Goal: Transaction & Acquisition: Purchase product/service

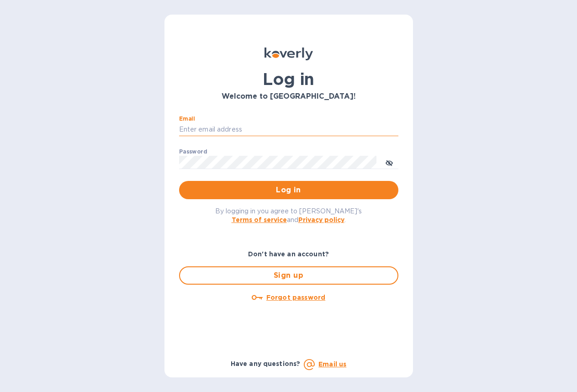
click at [201, 131] on input "Email" at bounding box center [288, 130] width 219 height 14
type input "[PERSON_NAME][EMAIL_ADDRESS][DOMAIN_NAME]"
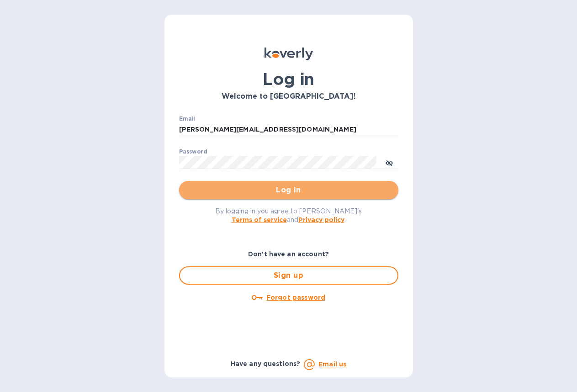
click at [268, 191] on span "Log in" at bounding box center [288, 189] width 205 height 11
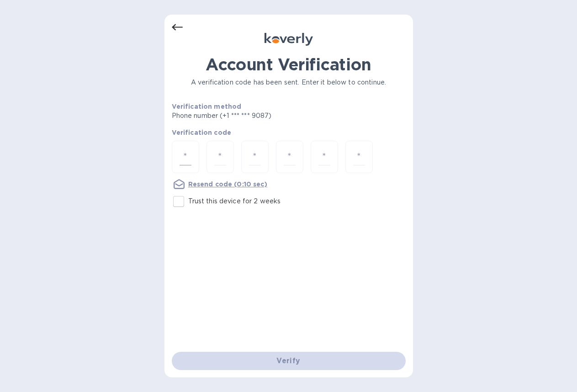
click at [184, 155] on input "number" at bounding box center [185, 156] width 12 height 17
type input "7"
type input "2"
type input "8"
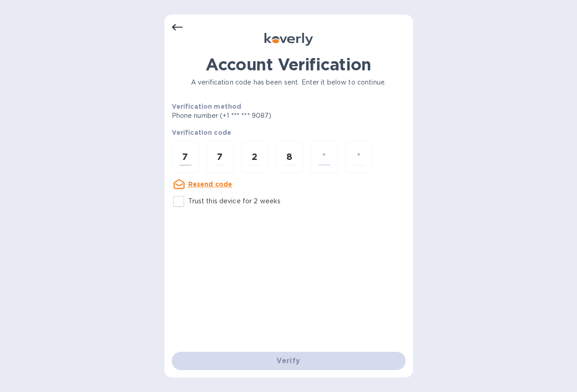
type input "5"
type input "2"
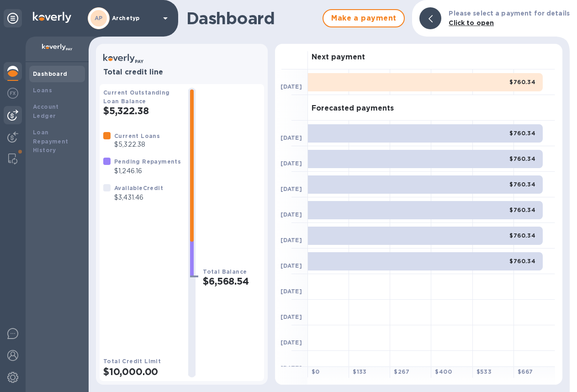
click at [11, 114] on img at bounding box center [12, 115] width 11 height 11
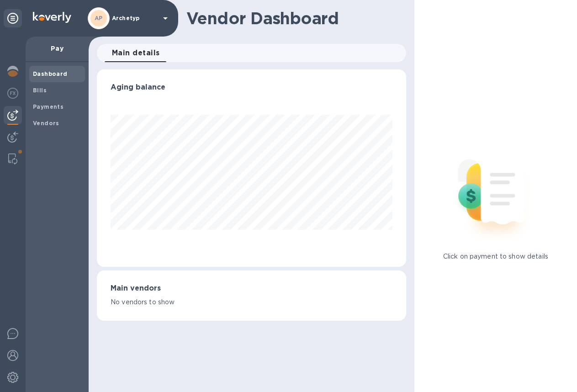
scroll to position [197, 309]
click at [50, 103] on span "Payments" at bounding box center [48, 106] width 31 height 9
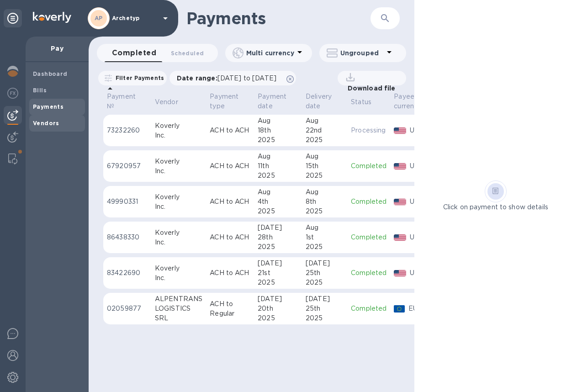
click at [44, 120] on b "Vendors" at bounding box center [46, 123] width 26 height 7
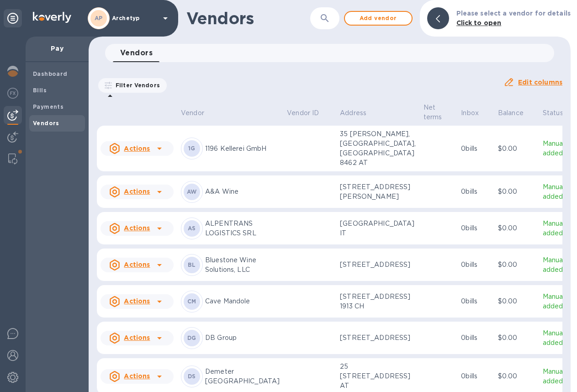
click at [228, 237] on p "ALPENTRANS LOGISTICS SRL" at bounding box center [242, 228] width 74 height 19
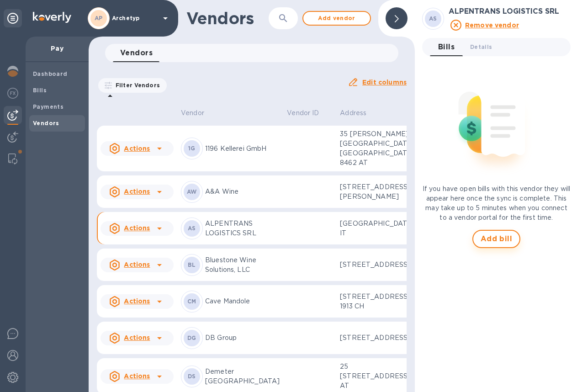
click at [493, 235] on span "Add bill" at bounding box center [496, 238] width 32 height 11
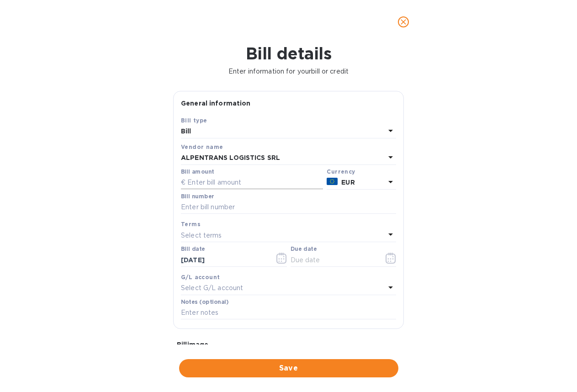
click at [216, 182] on input "text" at bounding box center [252, 183] width 142 height 14
type input "3,000"
click at [225, 238] on div "Select terms" at bounding box center [283, 235] width 204 height 13
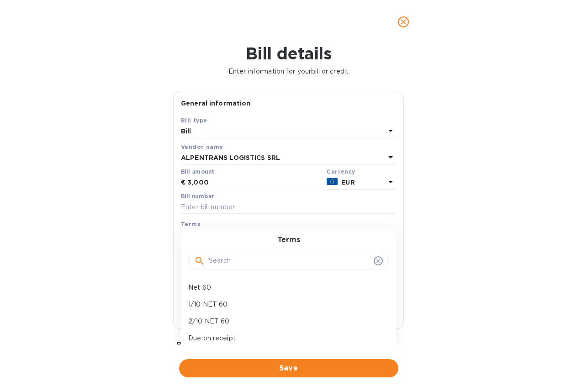
scroll to position [31, 0]
click at [211, 325] on p "Due on receipt" at bounding box center [284, 325] width 193 height 10
type input "08/19/2025"
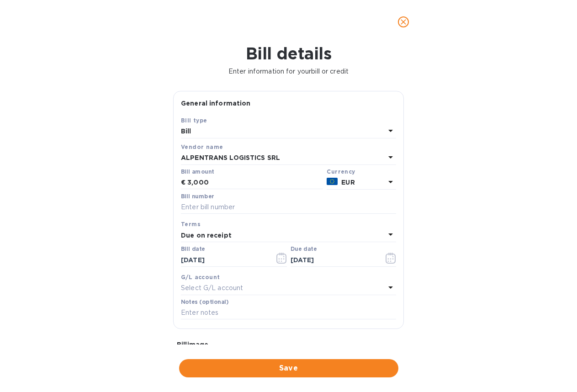
click at [270, 285] on div "Select G/L account" at bounding box center [283, 288] width 204 height 13
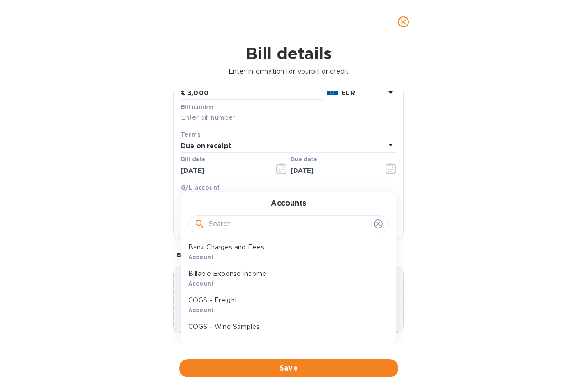
scroll to position [363, 0]
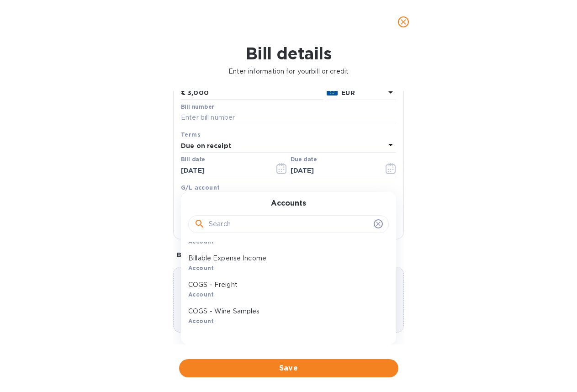
click at [238, 223] on input "text" at bounding box center [289, 224] width 161 height 14
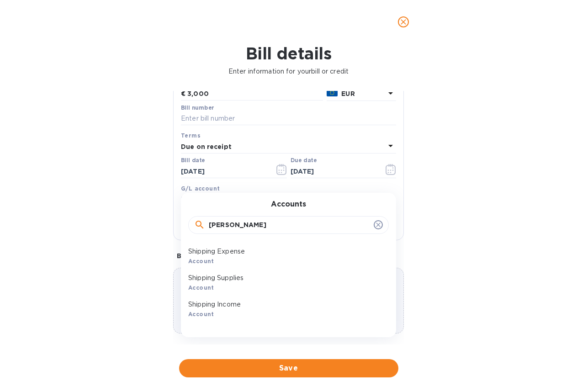
scroll to position [90, 0]
type input "shipp"
click at [248, 247] on p "Shipping Expense" at bounding box center [284, 252] width 193 height 10
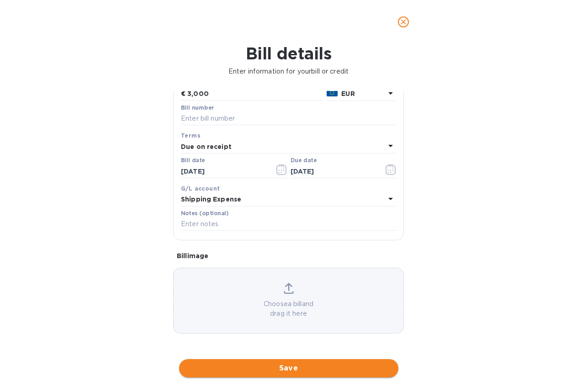
click at [279, 367] on span "Save" at bounding box center [288, 368] width 205 height 11
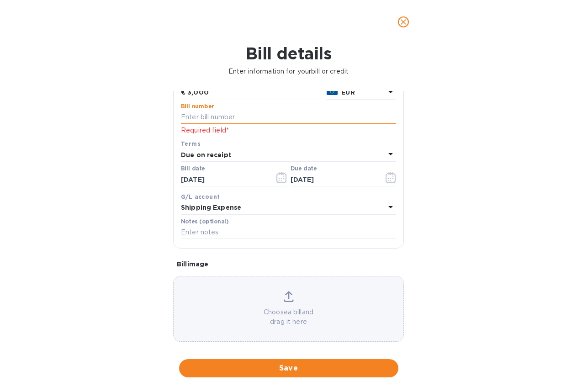
click at [220, 120] on input "text" at bounding box center [288, 117] width 215 height 14
paste input "NS FT 280/VD/VI dd 29/04/2025"
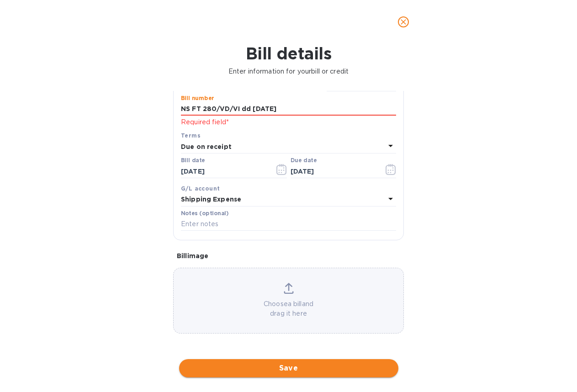
type input "NS FT 280/VD/VI dd 29/04/2025"
click at [268, 366] on span "Save" at bounding box center [288, 368] width 205 height 11
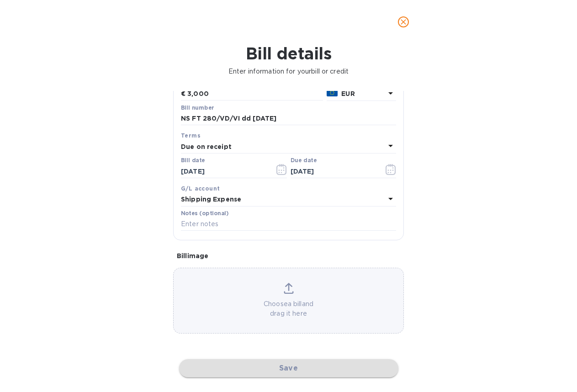
scroll to position [90, 0]
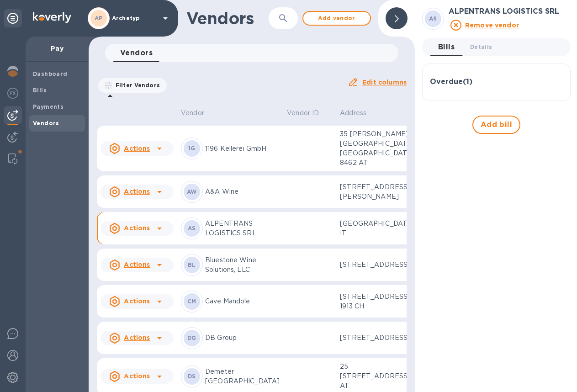
click at [456, 82] on h3 "Overdue ( 1 )" at bounding box center [451, 82] width 42 height 9
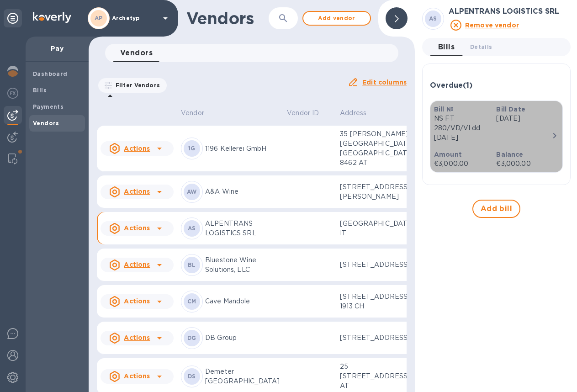
click at [550, 134] on icon "button" at bounding box center [554, 135] width 11 height 11
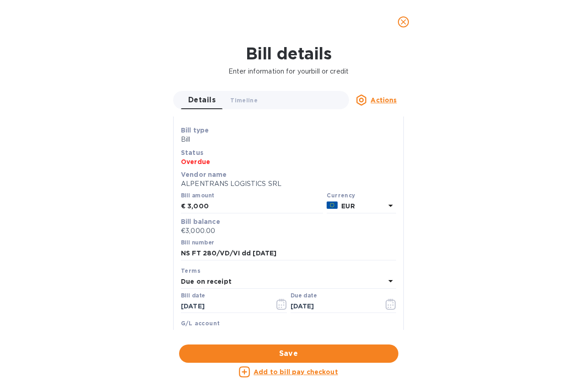
scroll to position [0, 0]
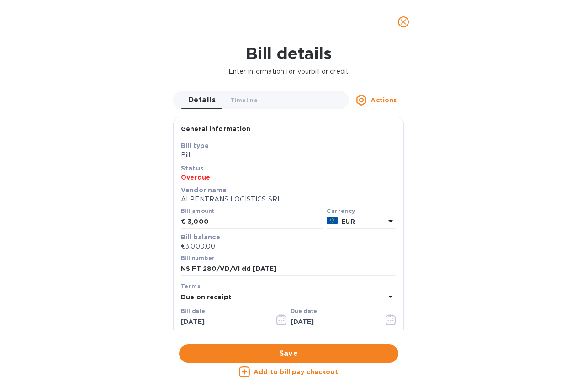
click at [403, 20] on icon "close" at bounding box center [403, 21] width 9 height 9
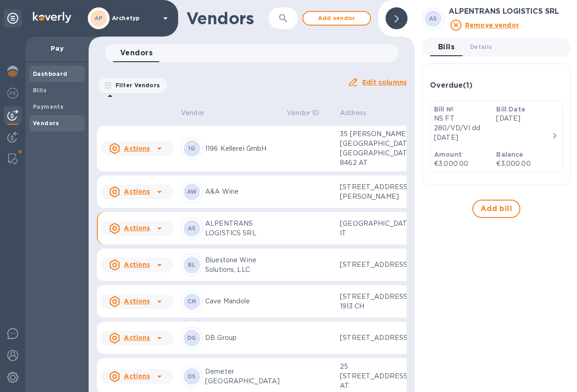
click at [45, 73] on b "Dashboard" at bounding box center [50, 73] width 35 height 7
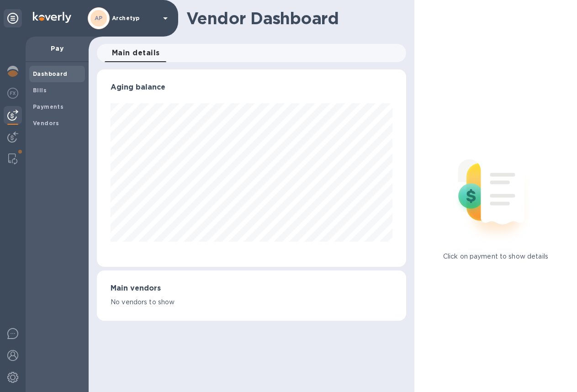
scroll to position [197, 309]
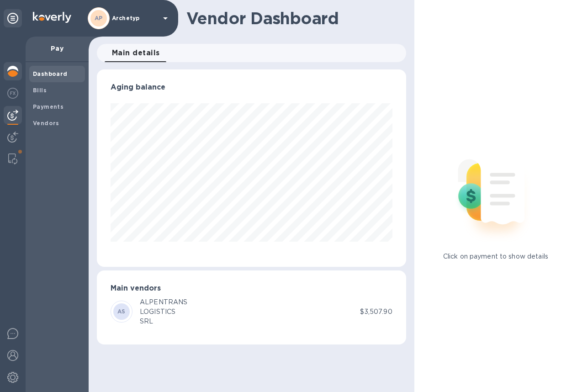
click at [12, 69] on img at bounding box center [12, 71] width 11 height 11
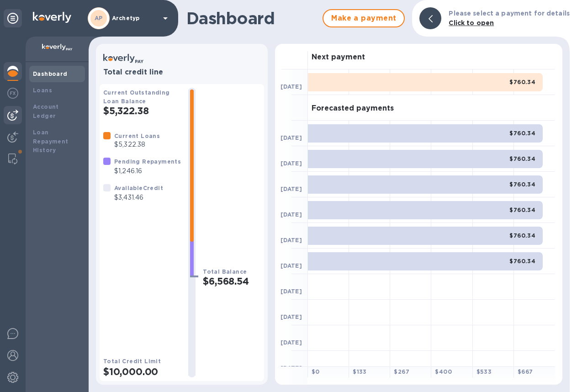
click at [12, 117] on img at bounding box center [12, 115] width 11 height 11
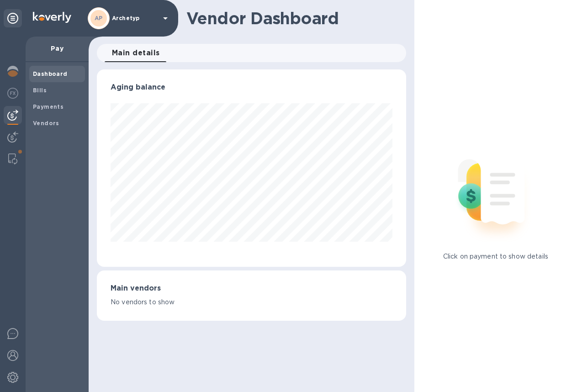
scroll to position [197, 309]
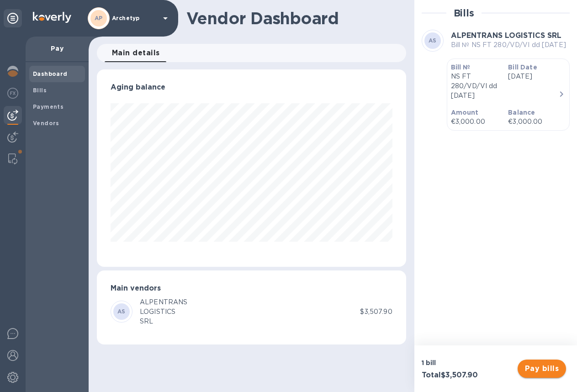
click at [542, 366] on span "Pay bills" at bounding box center [542, 368] width 34 height 11
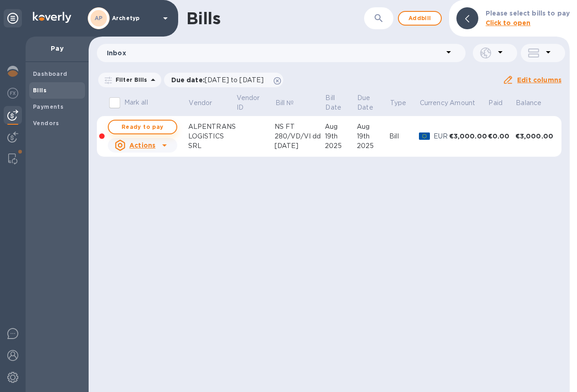
click at [149, 126] on span "Ready to pay" at bounding box center [142, 126] width 53 height 11
checkbox input "true"
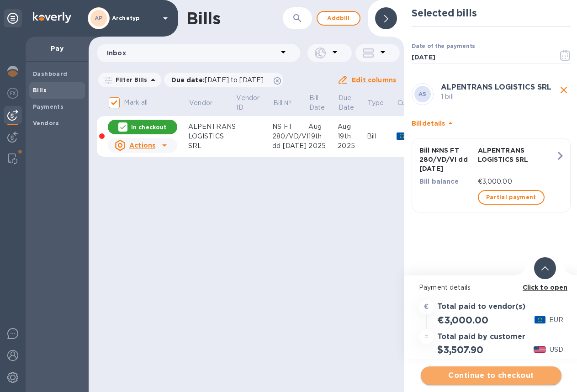
click at [539, 371] on span "Continue to checkout" at bounding box center [491, 375] width 126 height 11
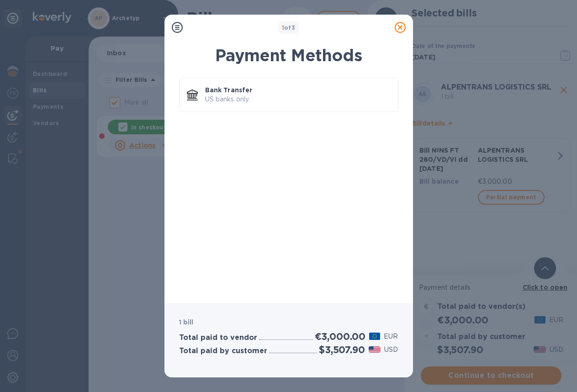
click at [401, 27] on icon at bounding box center [400, 27] width 11 height 11
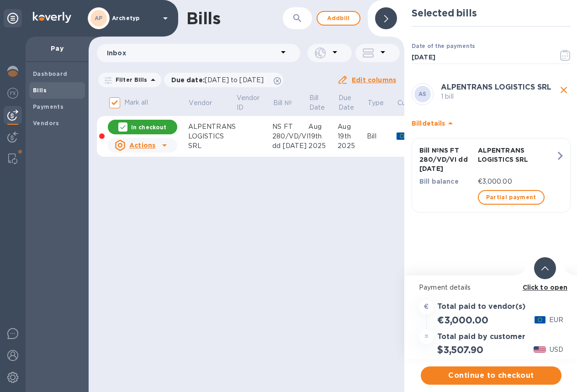
click at [142, 147] on u "Actions" at bounding box center [142, 145] width 26 height 7
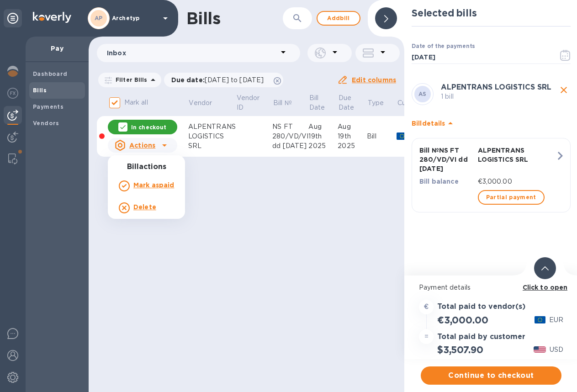
click at [163, 105] on div at bounding box center [288, 196] width 577 height 392
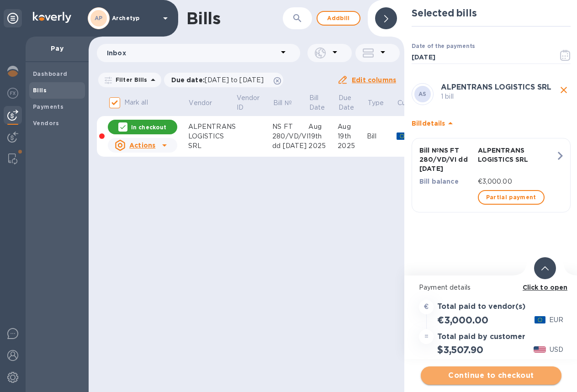
click at [543, 373] on span "Continue to checkout" at bounding box center [491, 375] width 126 height 11
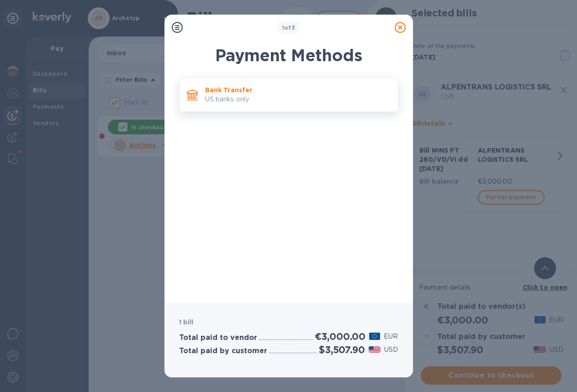
click at [234, 91] on p "Bank Transfer" at bounding box center [297, 89] width 185 height 9
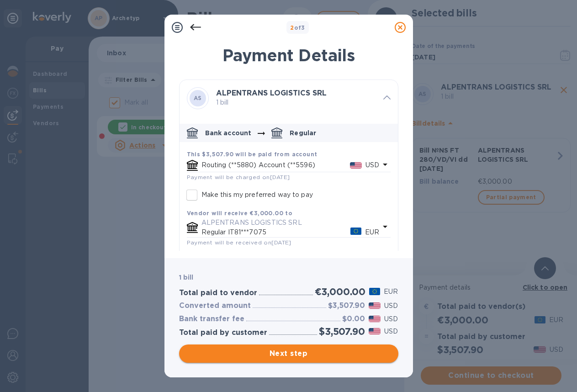
click at [280, 356] on span "Next step" at bounding box center [288, 353] width 205 height 11
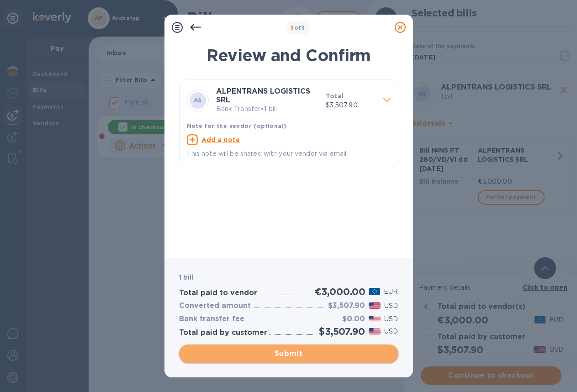
click at [280, 352] on span "Submit" at bounding box center [288, 353] width 205 height 11
